Goal: Navigation & Orientation: Find specific page/section

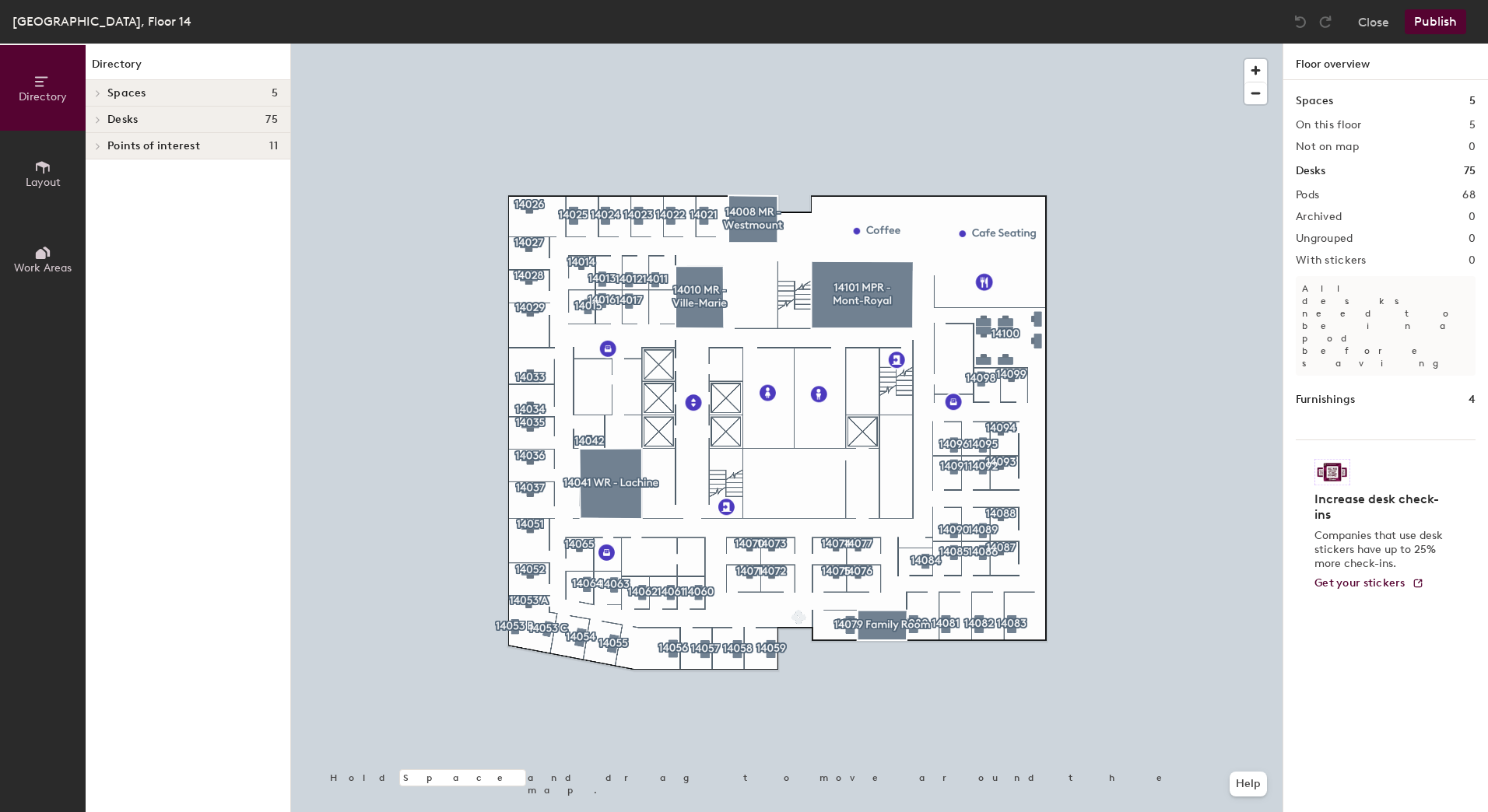
click at [95, 121] on icon at bounding box center [98, 119] width 6 height 8
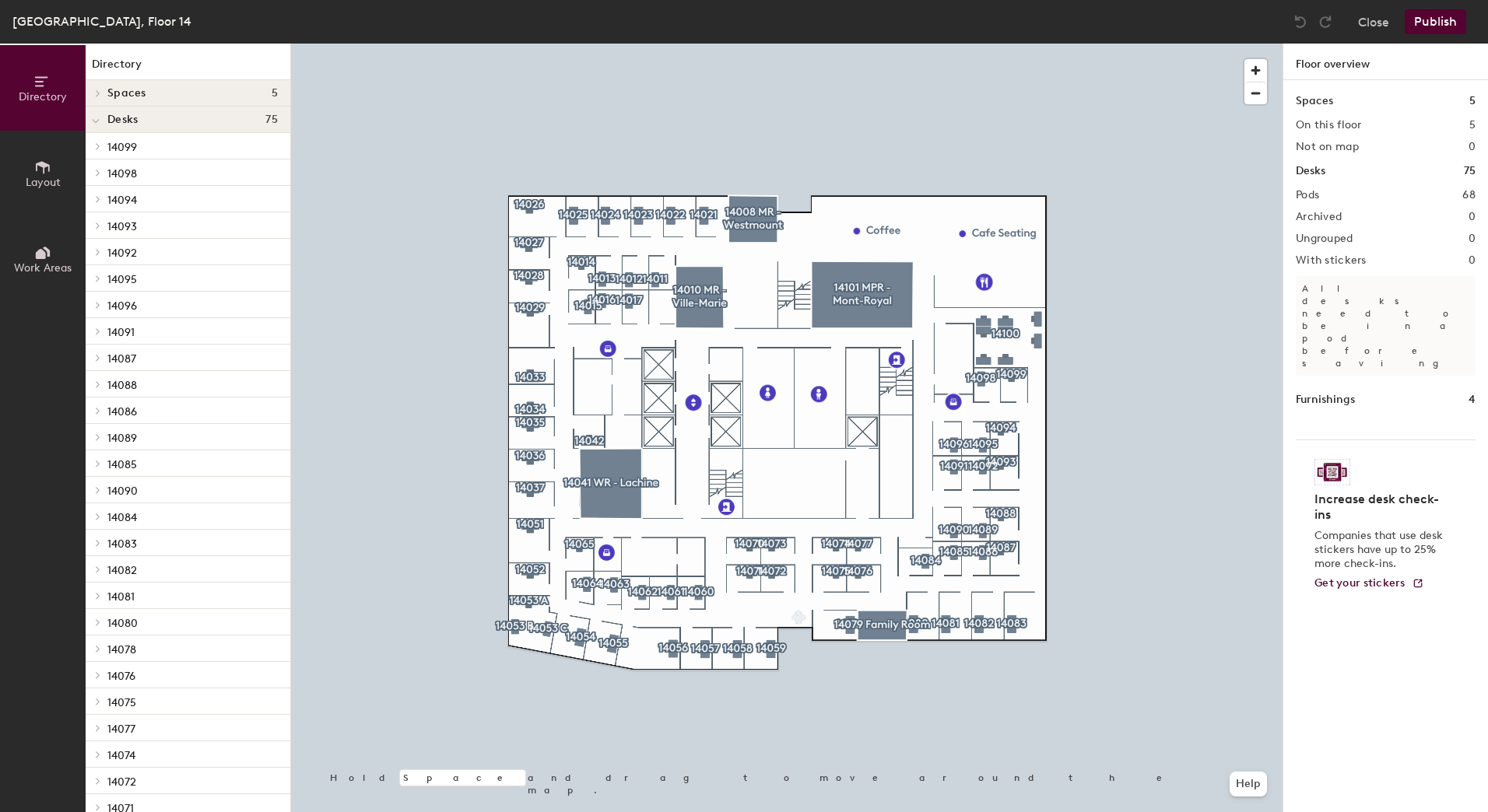
click at [98, 96] on icon at bounding box center [98, 93] width 6 height 8
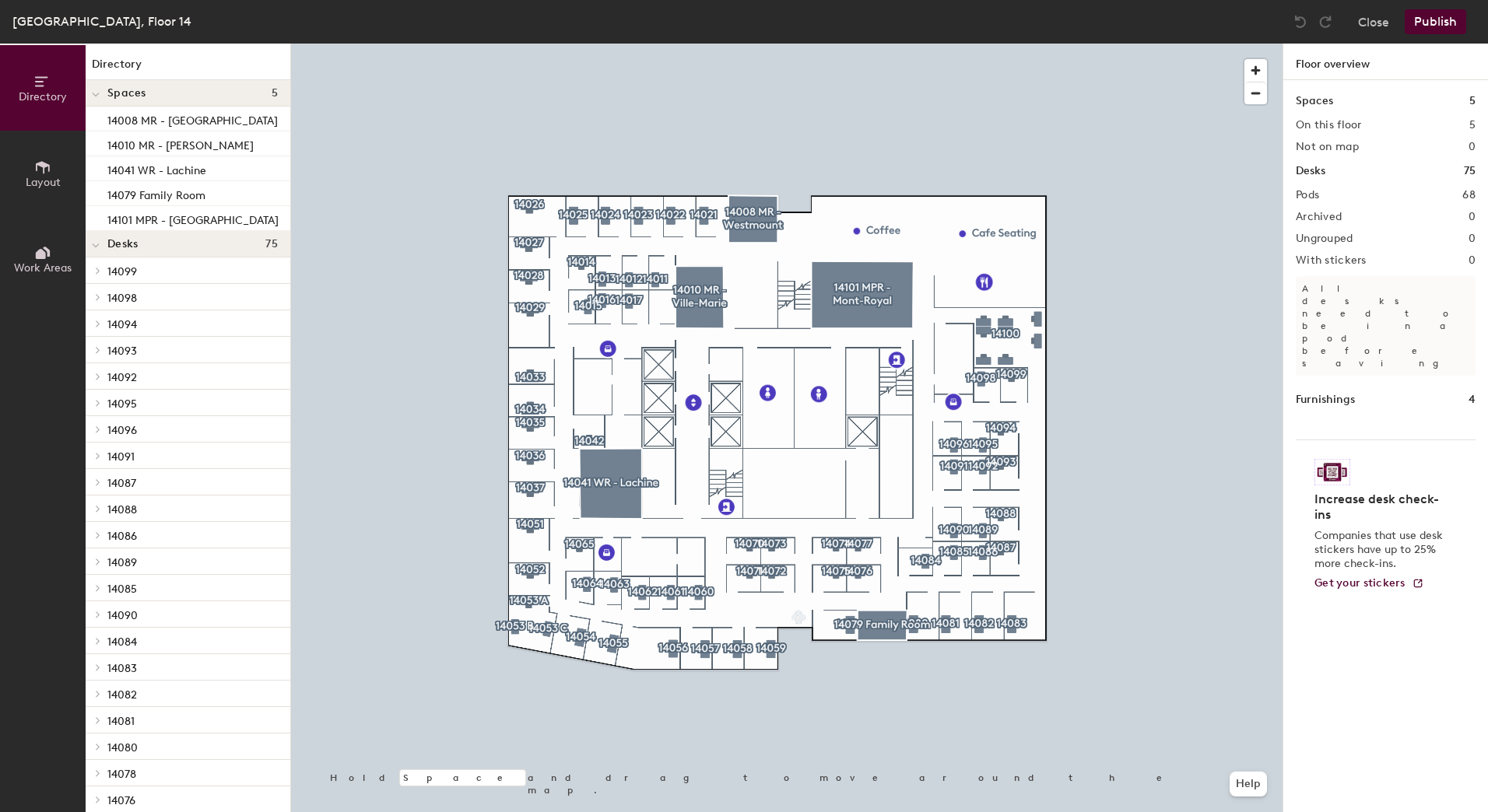
click at [98, 96] on icon at bounding box center [95, 94] width 8 height 6
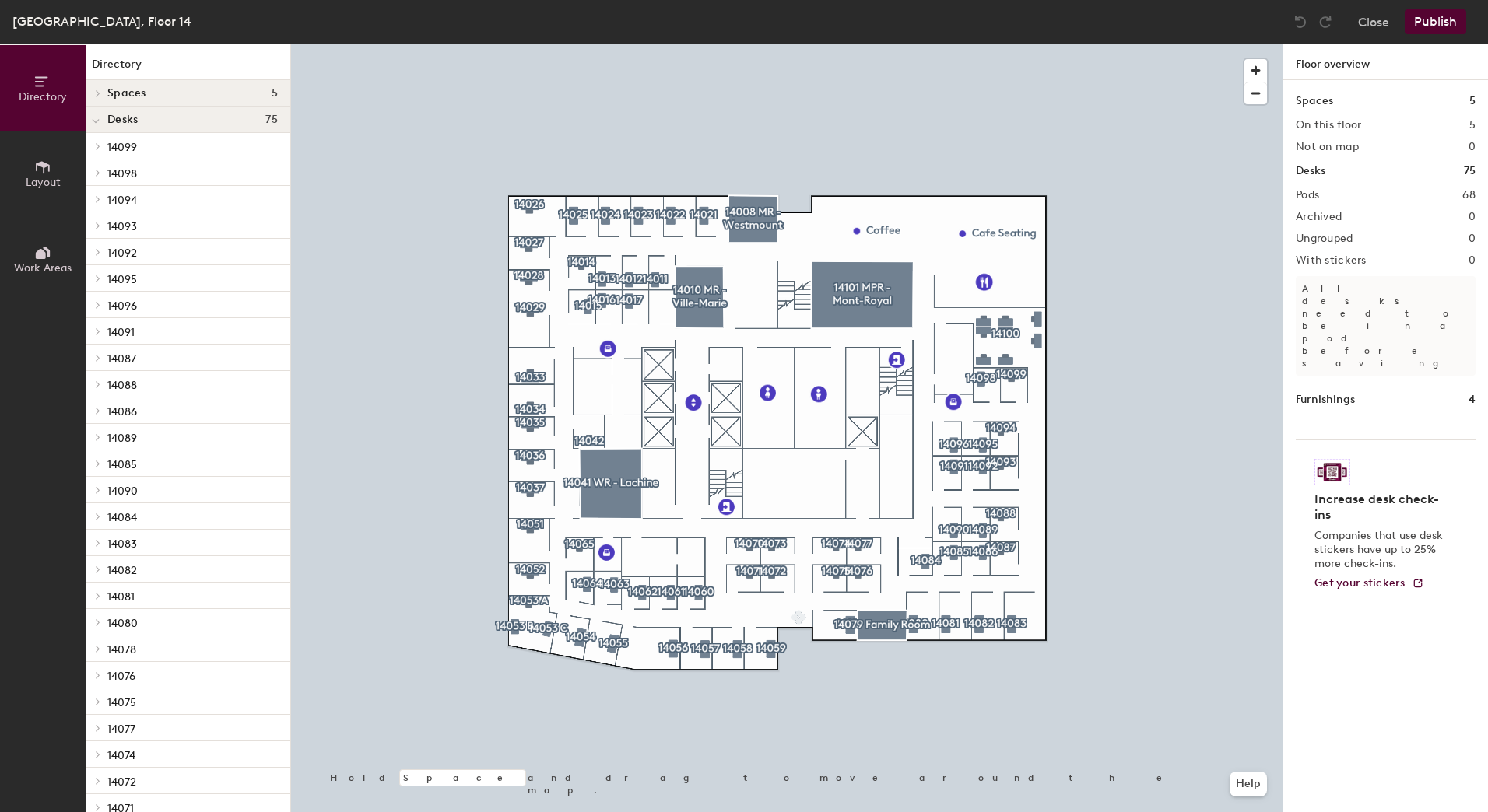
click at [123, 172] on span "14098" at bounding box center [121, 174] width 30 height 13
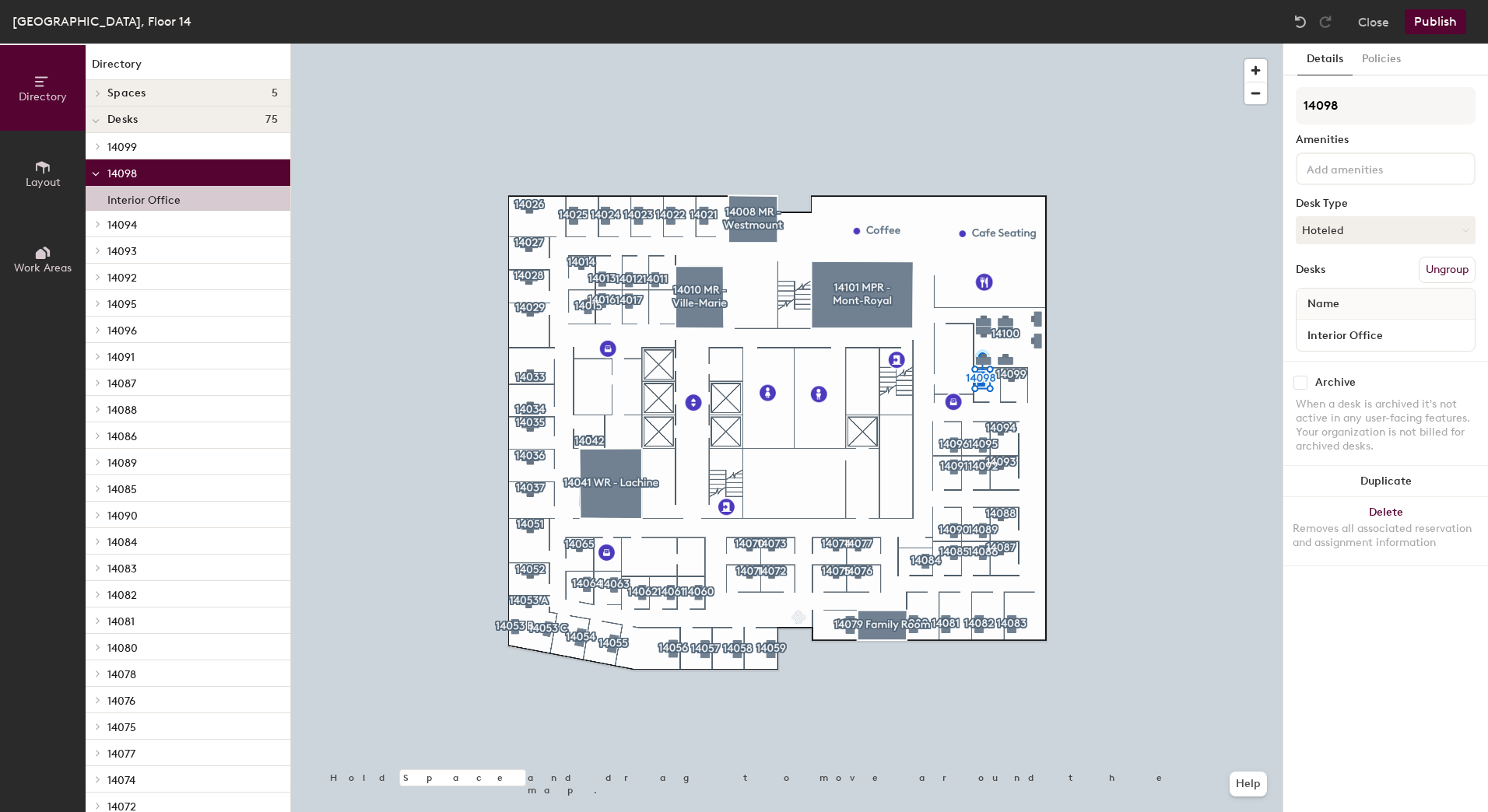
click at [146, 196] on p "Interior Office" at bounding box center [144, 197] width 73 height 18
